Goal: Find specific page/section: Find specific page/section

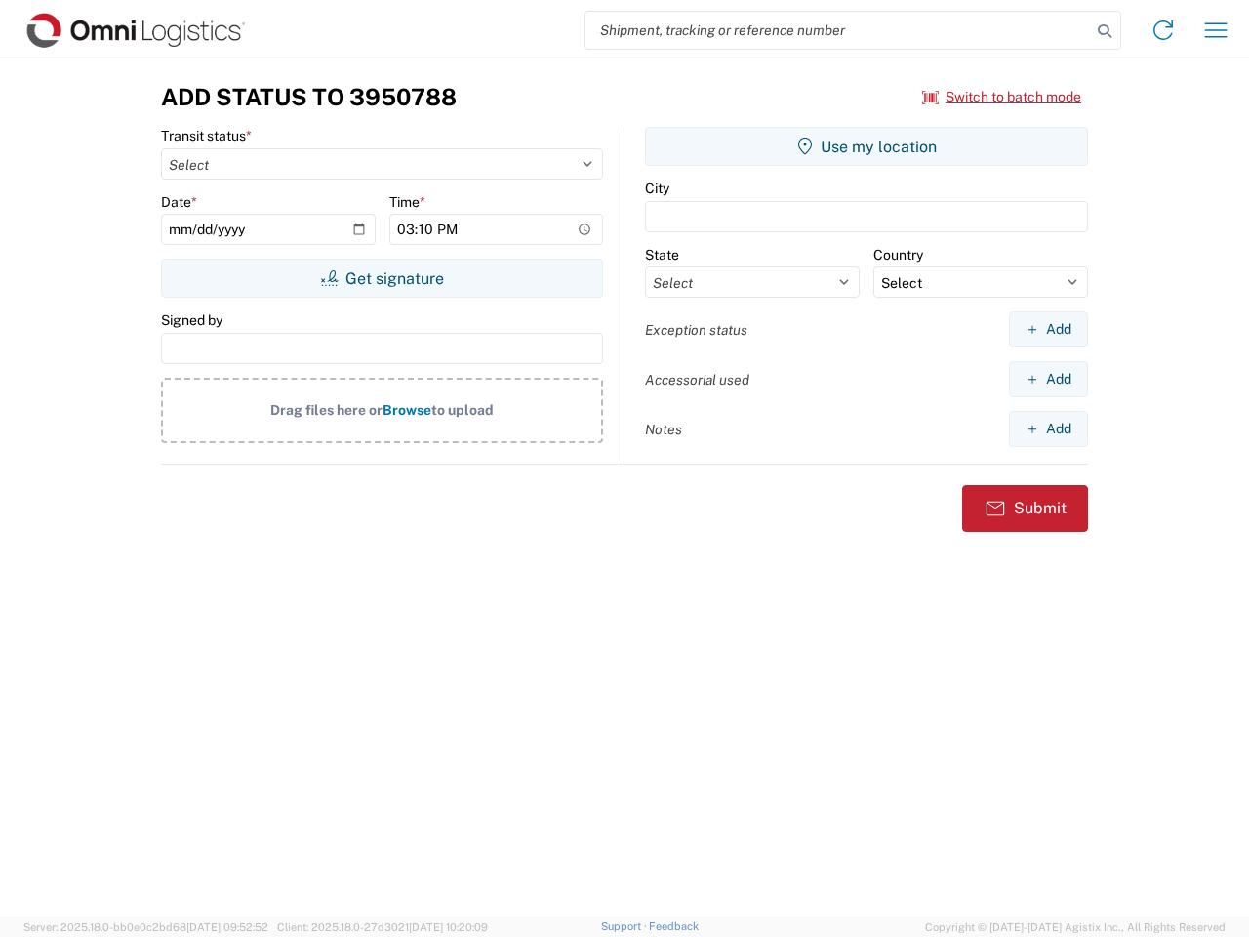
click at [838, 30] on input "search" at bounding box center [838, 30] width 505 height 37
click at [1105, 31] on icon at bounding box center [1104, 31] width 27 height 27
click at [1163, 30] on icon at bounding box center [1163, 30] width 31 height 31
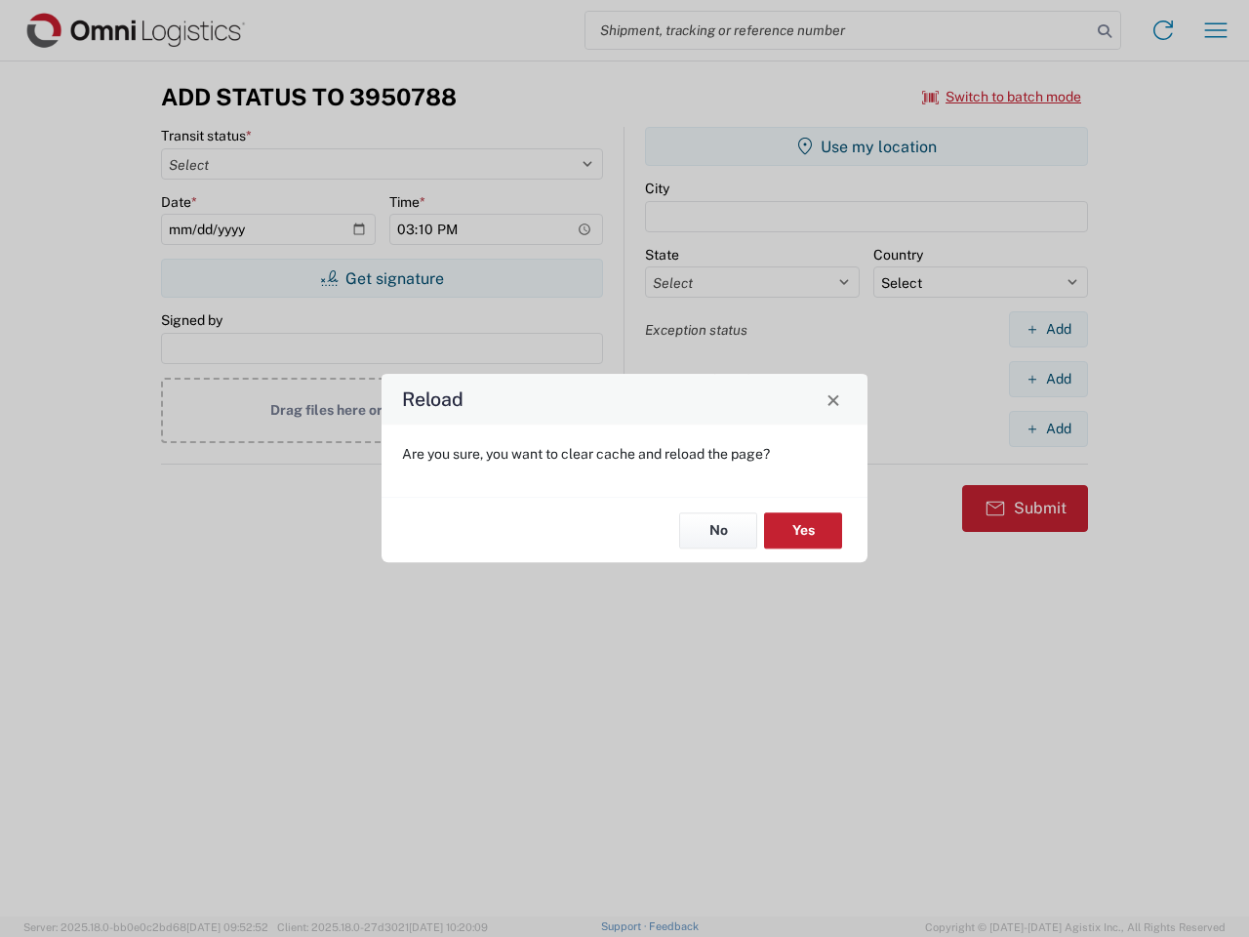
click at [1002, 97] on div "Reload Are you sure, you want to clear cache and reload the page? No Yes" at bounding box center [624, 468] width 1249 height 937
click at [382, 278] on div "Reload Are you sure, you want to clear cache and reload the page? No Yes" at bounding box center [624, 468] width 1249 height 937
click at [867, 146] on div "Reload Are you sure, you want to clear cache and reload the page? No Yes" at bounding box center [624, 468] width 1249 height 937
click at [1048, 329] on div "Reload Are you sure, you want to clear cache and reload the page? No Yes" at bounding box center [624, 468] width 1249 height 937
click at [1048, 379] on div "Reload Are you sure, you want to clear cache and reload the page? No Yes" at bounding box center [624, 468] width 1249 height 937
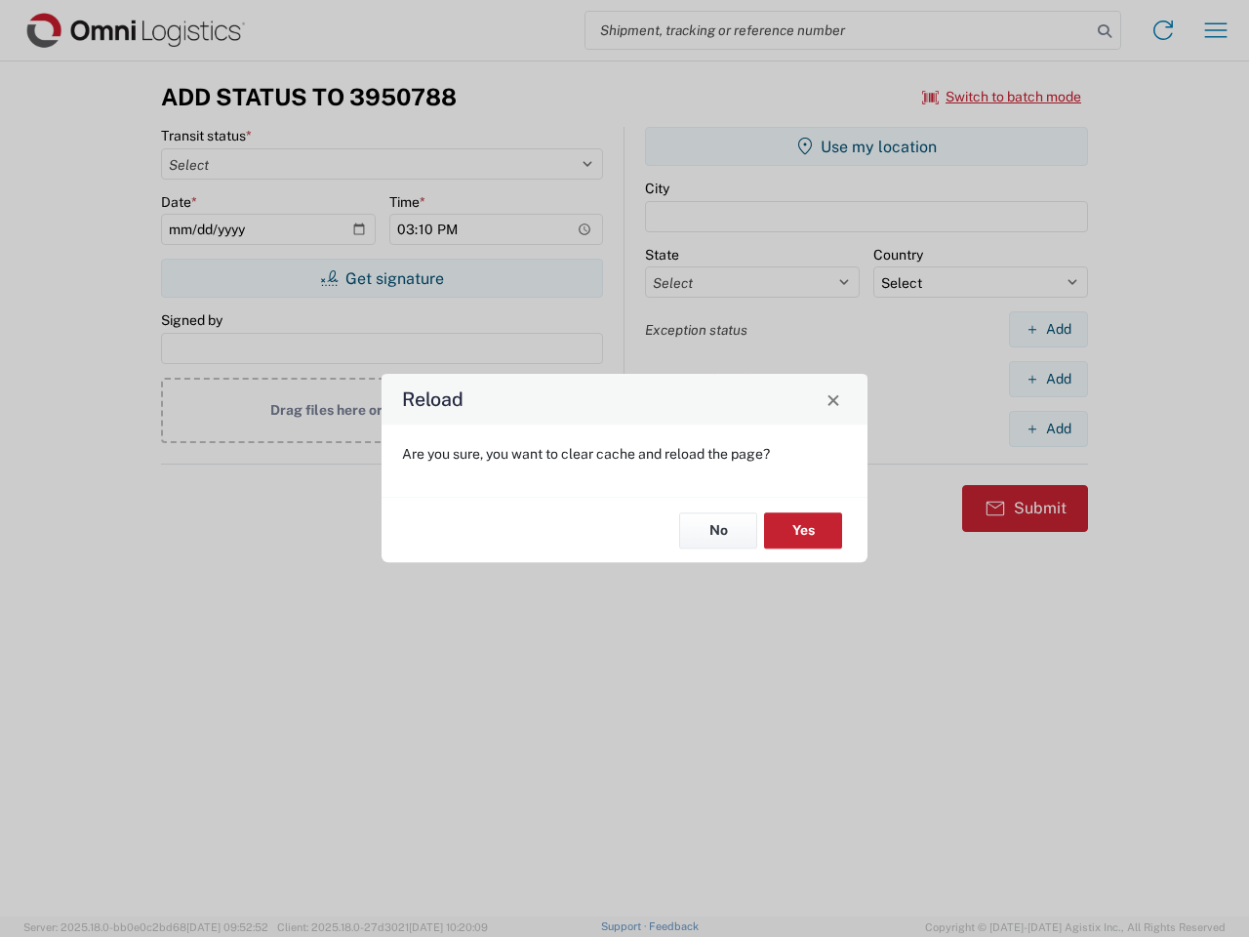
click at [1048, 428] on div "Reload Are you sure, you want to clear cache and reload the page? No Yes" at bounding box center [624, 468] width 1249 height 937
